Goal: Task Accomplishment & Management: Manage account settings

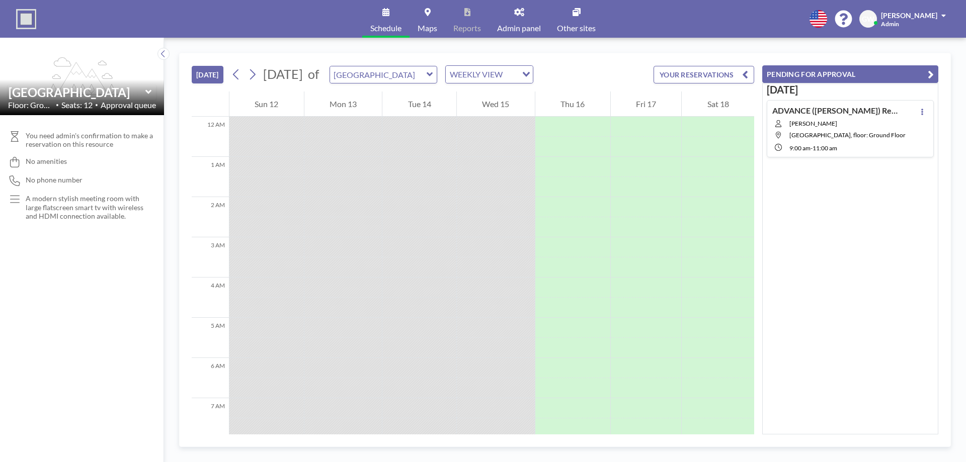
click at [727, 72] on button "YOUR RESERVATIONS" at bounding box center [703, 75] width 101 height 18
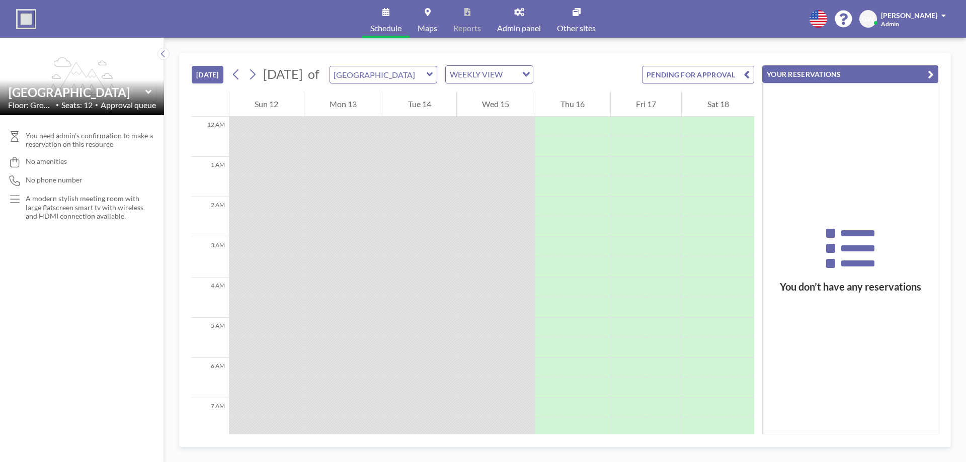
click at [713, 61] on div "[DATE] [DATE] of Vista Meeting Room WEEKLY VIEW Loading... PENDING FOR APPROVAL" at bounding box center [473, 72] width 562 height 38
click at [712, 73] on button "PENDING FOR APPROVAL" at bounding box center [698, 75] width 112 height 18
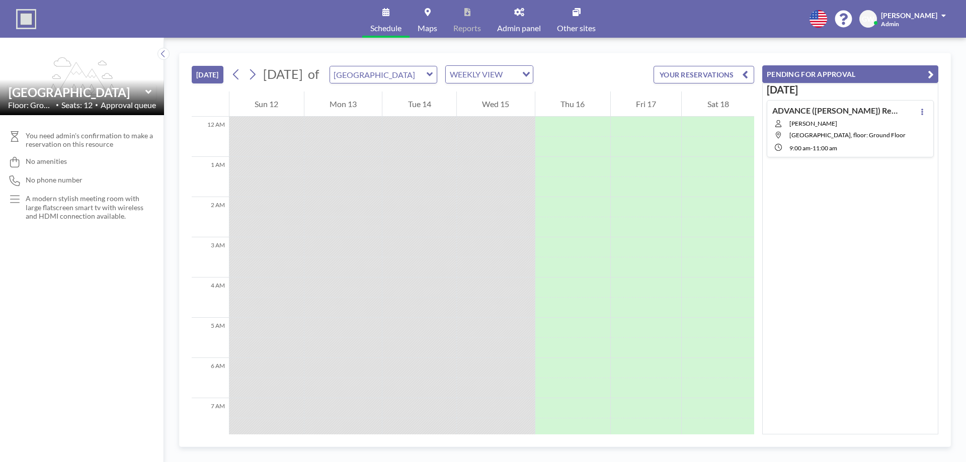
click at [906, 115] on div "ADVANCE ([PERSON_NAME]) Reservation [PERSON_NAME][GEOGRAPHIC_DATA], floor: Grou…" at bounding box center [849, 128] width 167 height 57
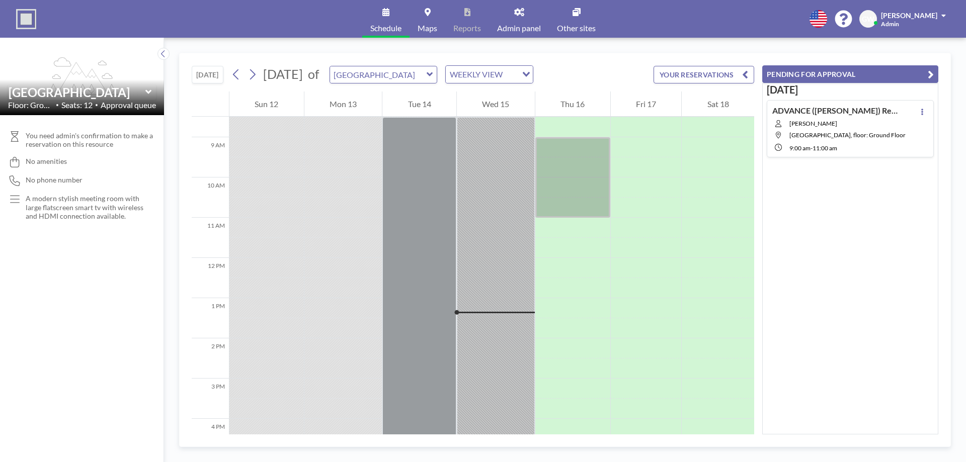
scroll to position [342, 0]
click at [917, 115] on button at bounding box center [922, 112] width 12 height 12
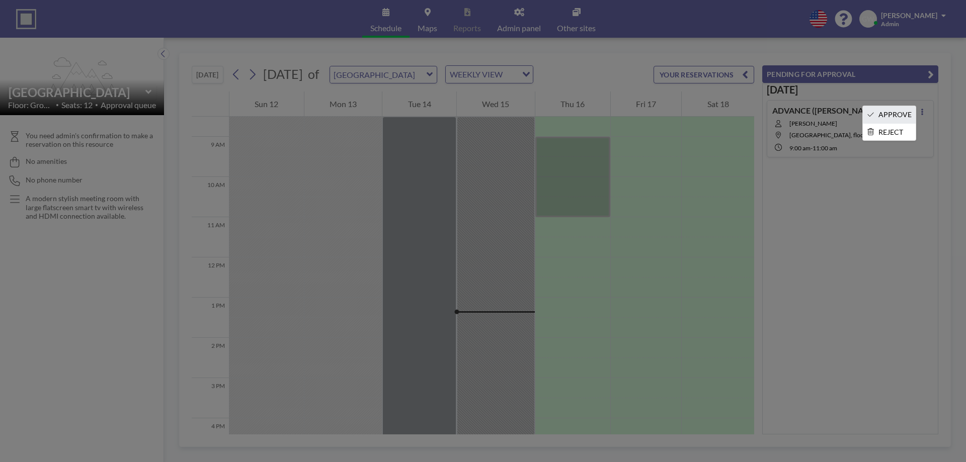
click at [890, 113] on li "APPROVE" at bounding box center [888, 114] width 53 height 17
